Goal: Contribute content: Add original content to the website for others to see

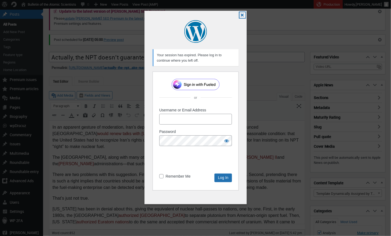
click at [243, 15] on button "Close dialog" at bounding box center [243, 15] width 6 height 6
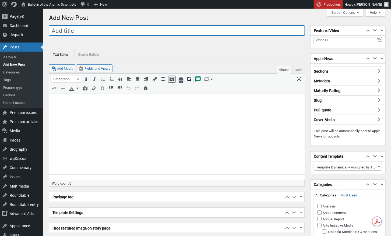
paste input "In memoriam: R. Rajaraman, citizen-scientist who informed public debate about n…"
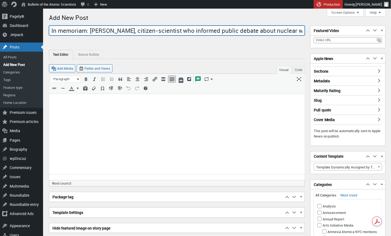
scroll to position [0, 62]
type input "In memoriam: R. Rajaraman, citizen-scientist who informed public debate about n…"
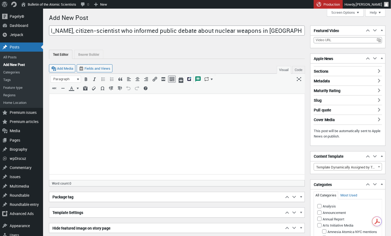
scroll to position [0, 0]
drag, startPoint x: 86, startPoint y: 108, endPoint x: 128, endPoint y: 174, distance: 78.0
click at [86, 108] on body at bounding box center [176, 102] width 249 height 11
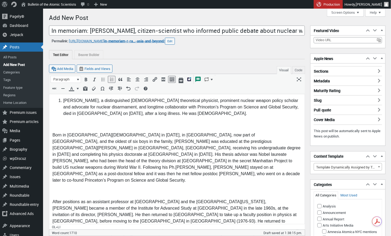
click at [63, 101] on li "Rajaraman, a distinguished Indian theoretical physicist, prominent nuclear weap…" at bounding box center [182, 107] width 238 height 19
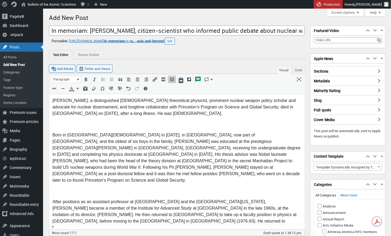
click at [67, 126] on p at bounding box center [176, 124] width 249 height 6
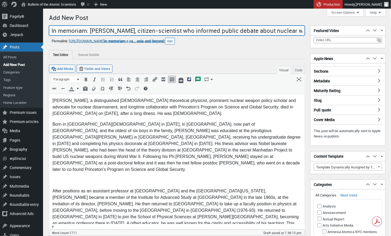
drag, startPoint x: 166, startPoint y: 30, endPoint x: 173, endPoint y: 40, distance: 12.0
click at [166, 31] on input "In memoriam: R. Rajaraman, citizen-scientist who informed public debate about n…" at bounding box center [177, 31] width 256 height 10
click at [225, 32] on input "In memoriam: R. Rajaraman, scholar and citizen-scientist who informed public de…" at bounding box center [177, 31] width 256 height 10
type input "In memoriam: R. Rajaraman, scholar and citizen-scientist who informed public de…"
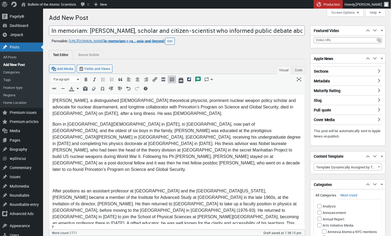
click at [80, 177] on p at bounding box center [176, 180] width 249 height 6
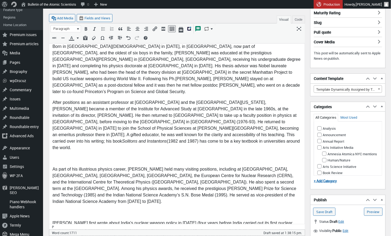
scroll to position [83, 0]
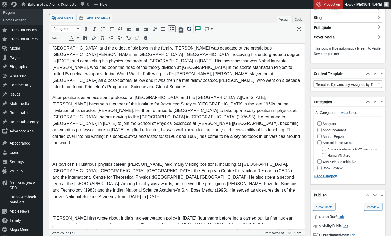
click at [57, 151] on p at bounding box center [176, 154] width 249 height 6
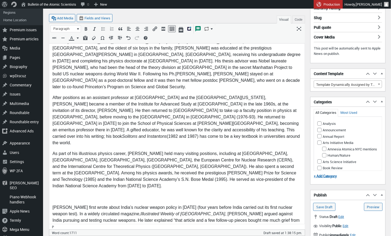
click at [61, 194] on p at bounding box center [176, 197] width 249 height 6
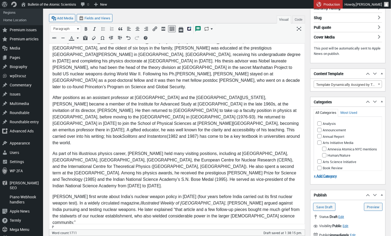
click at [58, 230] on p at bounding box center [176, 233] width 249 height 6
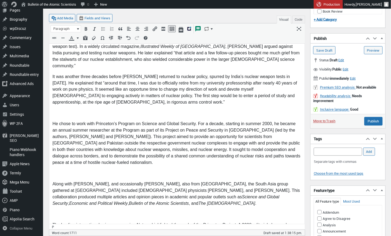
scroll to position [240, 0]
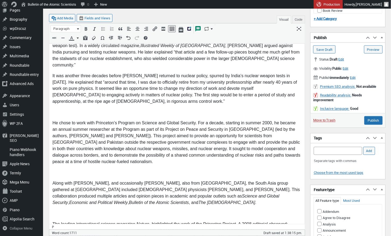
click at [65, 110] on p at bounding box center [176, 113] width 249 height 6
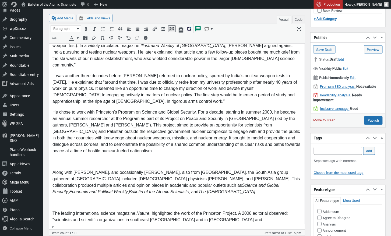
drag, startPoint x: 54, startPoint y: 130, endPoint x: 131, endPoint y: 125, distance: 77.2
click at [54, 159] on p at bounding box center [176, 162] width 249 height 6
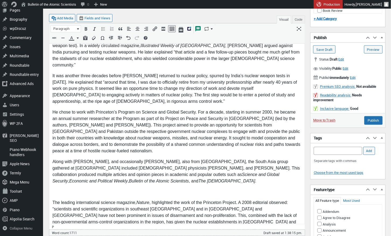
click at [72, 189] on p at bounding box center [176, 192] width 249 height 6
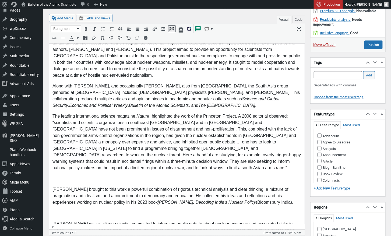
scroll to position [319, 0]
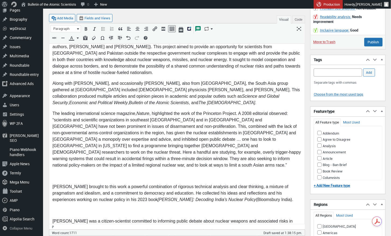
click at [56, 174] on p at bounding box center [176, 177] width 249 height 6
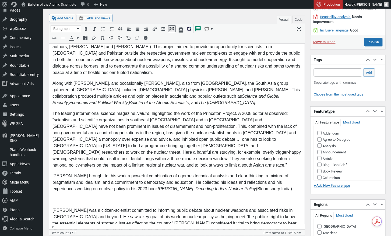
click at [55, 197] on p at bounding box center [176, 200] width 249 height 6
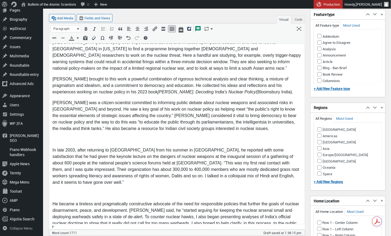
scroll to position [416, 0]
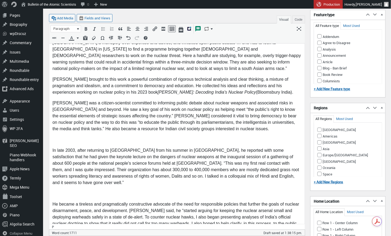
click at [65, 137] on p at bounding box center [176, 140] width 249 height 6
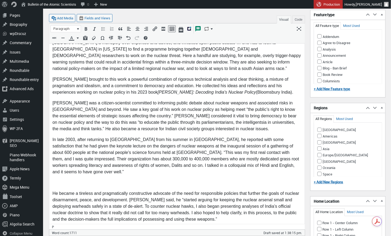
click at [58, 180] on p at bounding box center [176, 183] width 249 height 6
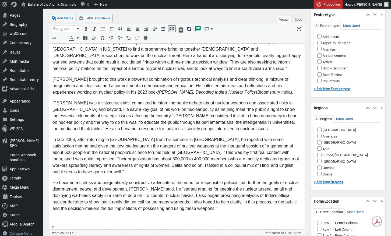
click at [56, 171] on body "R. Rajaraman, a distinguished Indian theoretical physicist, prominent nuclear w…" at bounding box center [176, 112] width 249 height 861
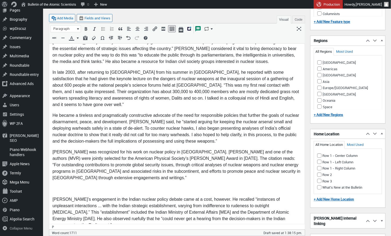
scroll to position [487, 0]
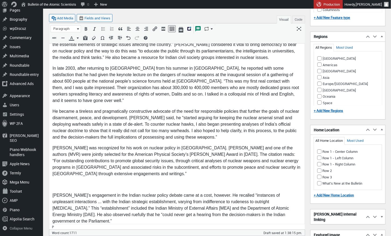
click at [63, 182] on p at bounding box center [176, 185] width 249 height 6
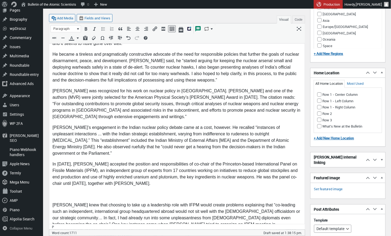
scroll to position [550, 0]
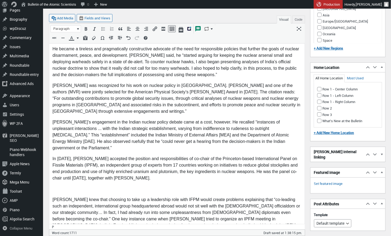
click at [59, 186] on p at bounding box center [176, 189] width 249 height 6
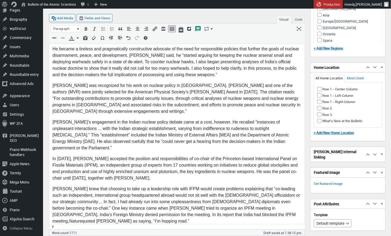
click at [62, 229] on p at bounding box center [176, 232] width 249 height 6
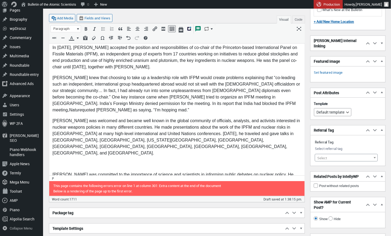
scroll to position [661, 0]
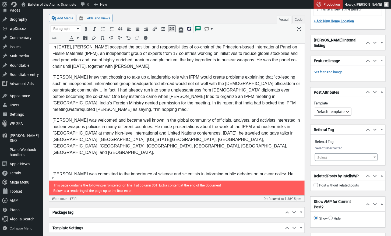
click at [65, 161] on p at bounding box center [176, 164] width 249 height 6
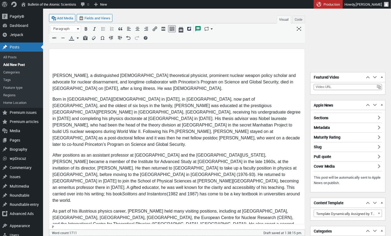
scroll to position [0, 0]
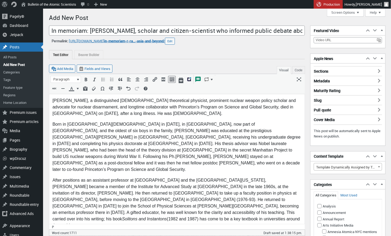
drag, startPoint x: 52, startPoint y: 99, endPoint x: 140, endPoint y: 116, distance: 89.4
drag, startPoint x: 51, startPoint y: 101, endPoint x: 146, endPoint y: 117, distance: 96.0
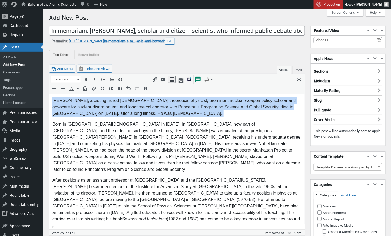
drag, startPoint x: 54, startPoint y: 100, endPoint x: 134, endPoint y: 119, distance: 82.7
copy p "R. Rajaraman, a distinguished Indian theoretical physicist, prominent nuclear w…"
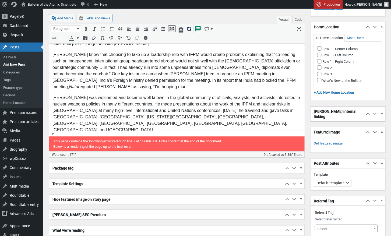
scroll to position [684, 0]
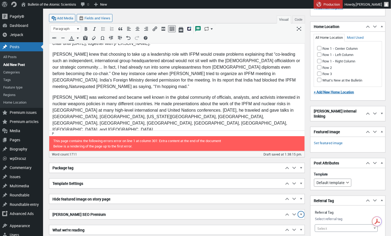
click at [302, 213] on span "button" at bounding box center [301, 215] width 5 height 5
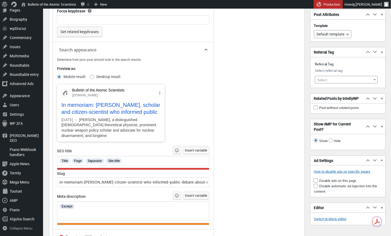
scroll to position [917, 0]
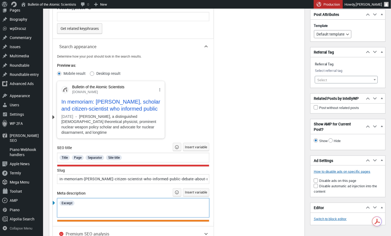
click at [95, 202] on div "Excerpt" at bounding box center [133, 203] width 149 height 7
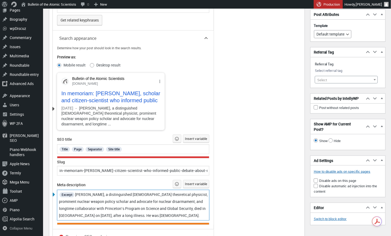
scroll to position [929, 0]
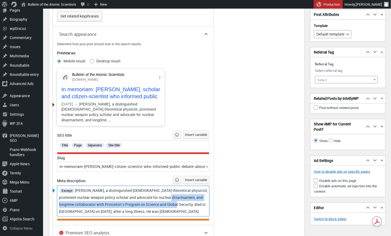
drag, startPoint x: 179, startPoint y: 196, endPoint x: 181, endPoint y: 203, distance: 7.4
click at [181, 203] on span "R. Rajaraman, a distinguished Indian theoretical physicist, prominent nuclear w…" at bounding box center [134, 201] width 150 height 26
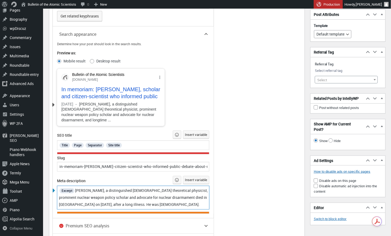
click at [112, 195] on span "R. Rajaraman, a distinguished Indian theoretical physicist, prominent nuclear w…" at bounding box center [134, 197] width 150 height 19
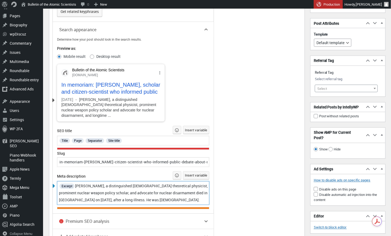
scroll to position [932, 0]
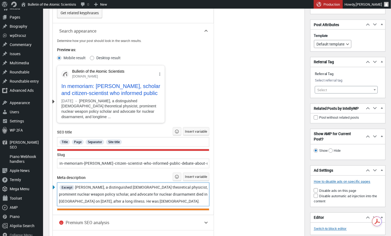
click at [190, 193] on span "R. Rajaraman, a distinguished Indian theoretical physicist, prominent nuclear w…" at bounding box center [134, 194] width 150 height 19
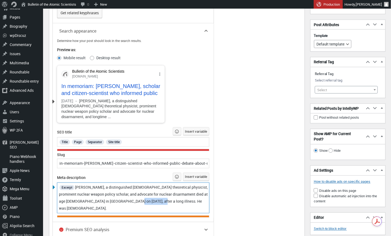
click at [140, 200] on span "R. Rajaraman, a distinguished Indian theoretical physicist, prominent nuclear w…" at bounding box center [134, 198] width 150 height 26
drag, startPoint x: 173, startPoint y: 200, endPoint x: 134, endPoint y: 199, distance: 38.5
click at [134, 199] on div "Excerpt R. Rajaraman, a distinguished Indian theoretical physicist, prominent n…" at bounding box center [133, 198] width 149 height 28
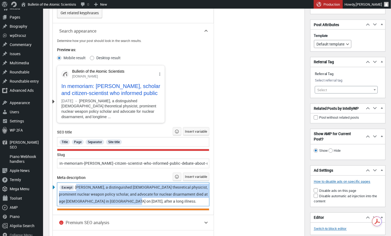
drag, startPoint x: 77, startPoint y: 186, endPoint x: 151, endPoint y: 203, distance: 75.8
click at [151, 203] on div "Excerpt R. Rajaraman, a distinguished Indian theoretical physicist, prominent n…" at bounding box center [133, 194] width 149 height 21
copy span "R. Rajaraman, a distinguished Indian theoretical physicist, prominent nuclear w…"
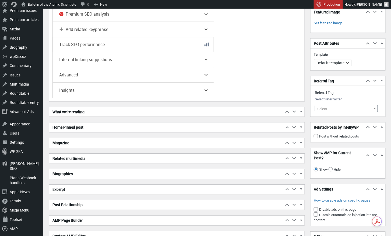
scroll to position [1141, 0]
click at [302, 188] on span "button" at bounding box center [301, 190] width 5 height 5
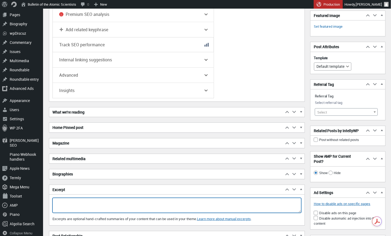
click at [58, 198] on textarea "Excerpt" at bounding box center [177, 205] width 249 height 15
paste textarea "R. Rajaraman, a distinguished Indian theoretical physicist, prominent nuclear w…"
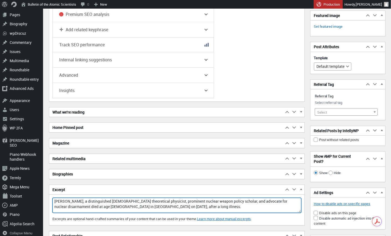
type textarea "R. Rajaraman, a distinguished Indian theoretical physicist, prominent nuclear w…"
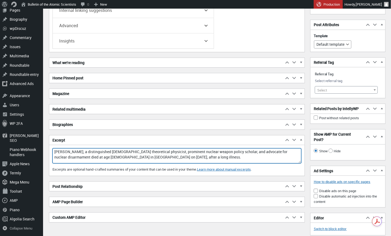
scroll to position [1190, 0]
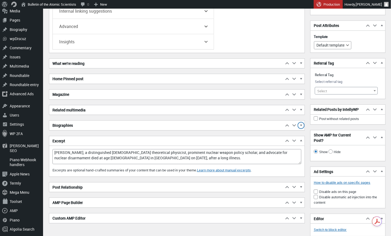
drag, startPoint x: 303, startPoint y: 122, endPoint x: 297, endPoint y: 122, distance: 6.0
click at [303, 124] on span "button" at bounding box center [301, 126] width 5 height 5
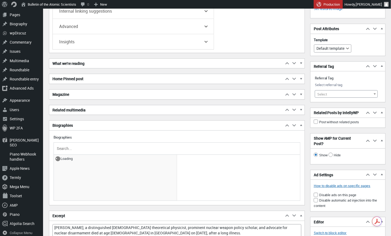
click at [73, 145] on input "text" at bounding box center [177, 149] width 243 height 8
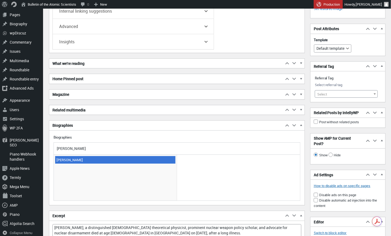
click at [67, 156] on span "Zia Mian" at bounding box center [115, 160] width 120 height 8
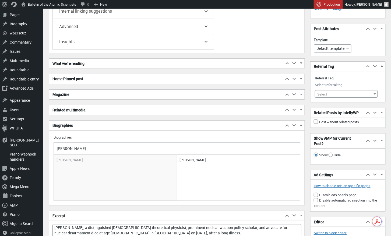
drag, startPoint x: 74, startPoint y: 144, endPoint x: 49, endPoint y: 144, distance: 25.1
click at [49, 144] on div "Biographies Move up Move Biographies box up Move down Move Biographies box down…" at bounding box center [177, 162] width 256 height 85
drag, startPoint x: 60, startPoint y: 145, endPoint x: 63, endPoint y: 147, distance: 3.9
click at [60, 145] on input "MV Ramana" at bounding box center [177, 149] width 243 height 8
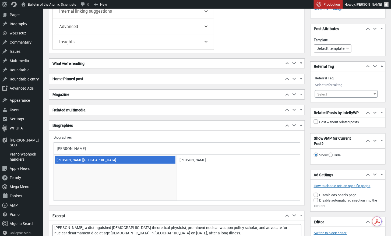
type input "M.V Ramana"
click at [64, 156] on span "M.V. Ramana" at bounding box center [115, 160] width 120 height 8
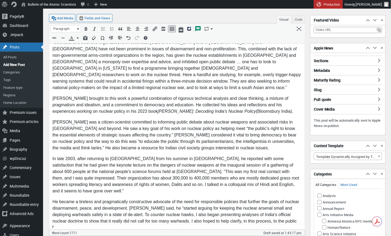
scroll to position [396, 0]
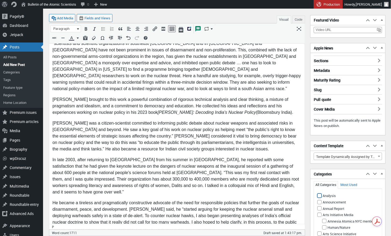
click at [320, 195] on input "Analysis" at bounding box center [320, 196] width 4 height 4
checkbox input "true"
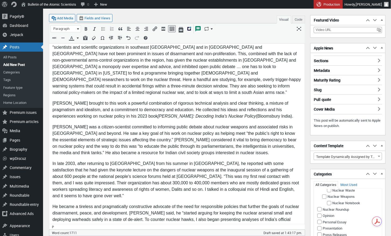
scroll to position [356, 0]
click at [320, 166] on input "Nuclear Risk" at bounding box center [320, 163] width 4 height 4
checkbox input "true"
click at [324, 167] on input "Nuclear Weapons" at bounding box center [325, 165] width 4 height 4
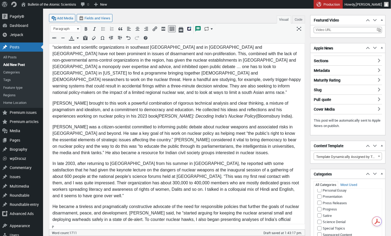
checkbox input "true"
click at [369, 168] on button "Make primary" at bounding box center [369, 165] width 22 height 5
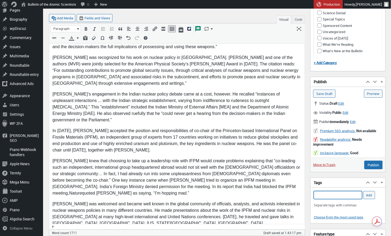
click at [329, 193] on input "Add Tag" at bounding box center [338, 195] width 48 height 8
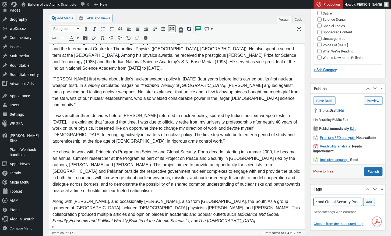
scroll to position [0, 79]
type input "obituary, R. Rajaraman, Princeton Science and Global Security Program"
click at [377, 171] on input "Publish" at bounding box center [374, 172] width 18 height 9
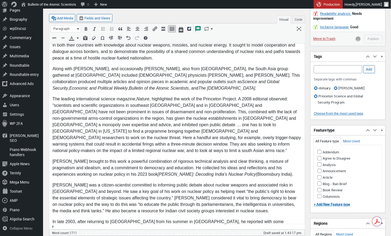
scroll to position [334, 0]
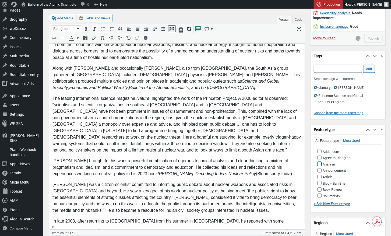
click at [319, 162] on input "Analysis" at bounding box center [320, 164] width 4 height 4
checkbox input "true"
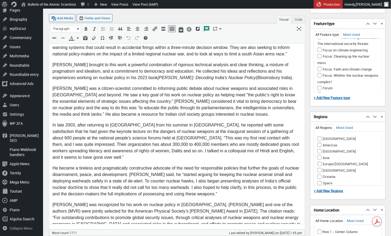
scroll to position [488, 0]
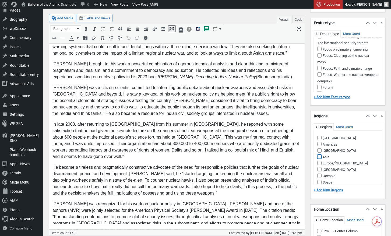
click at [320, 158] on input "Asia" at bounding box center [320, 157] width 4 height 4
checkbox input "true"
drag, startPoint x: 320, startPoint y: 145, endPoint x: 328, endPoint y: 150, distance: 9.1
click at [320, 145] on input "Americas" at bounding box center [320, 144] width 4 height 4
checkbox input "true"
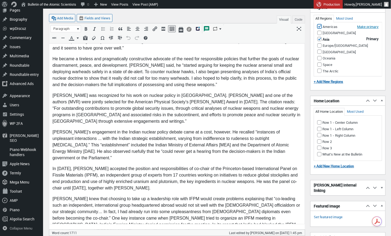
scroll to position [597, 0]
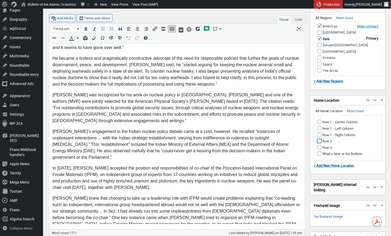
click at [319, 141] on input "Row 2" at bounding box center [320, 141] width 4 height 4
checkbox input "true"
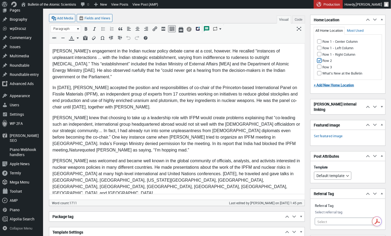
scroll to position [678, 0]
